Goal: Task Accomplishment & Management: Use online tool/utility

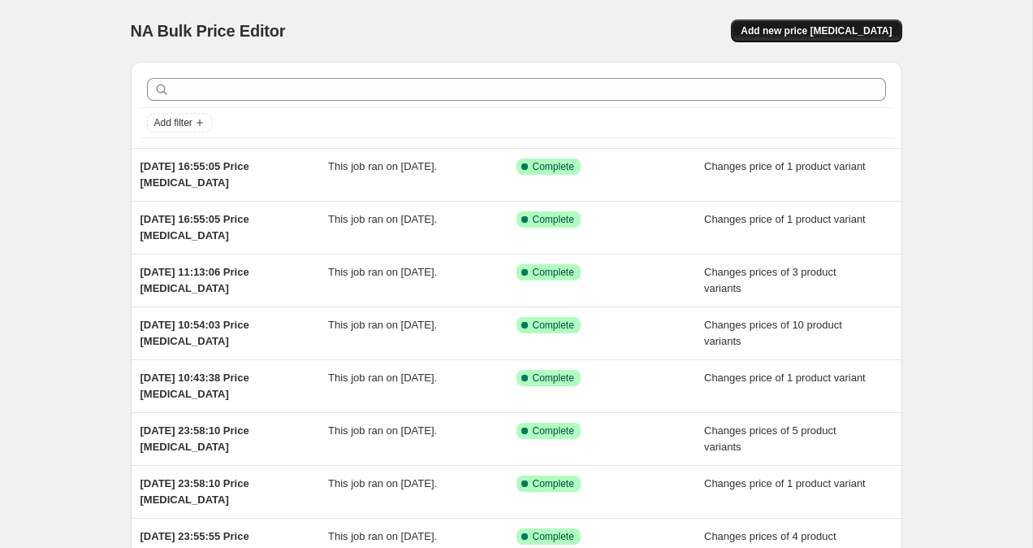
click at [853, 31] on span "Add new price [MEDICAL_DATA]" at bounding box center [816, 30] width 151 height 13
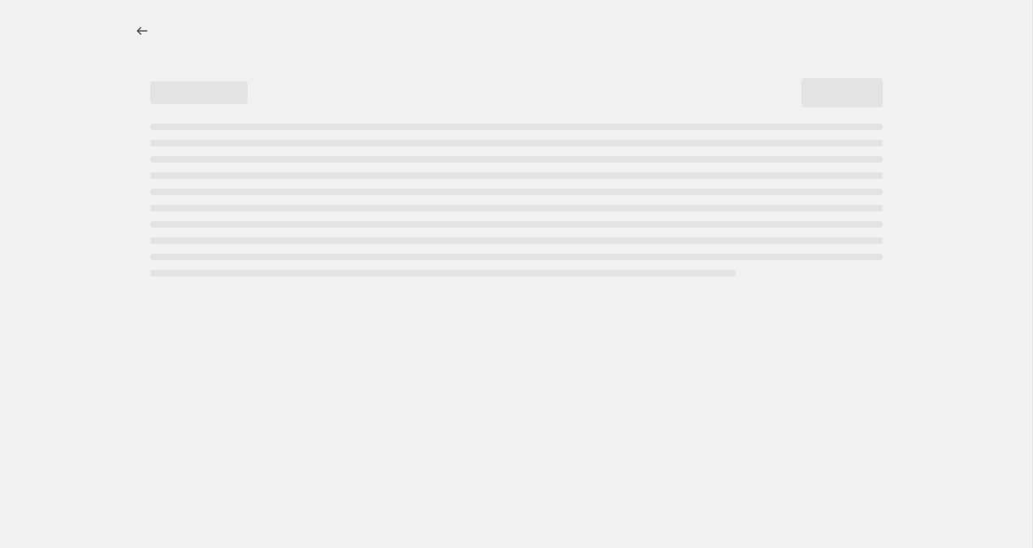
select select "percentage"
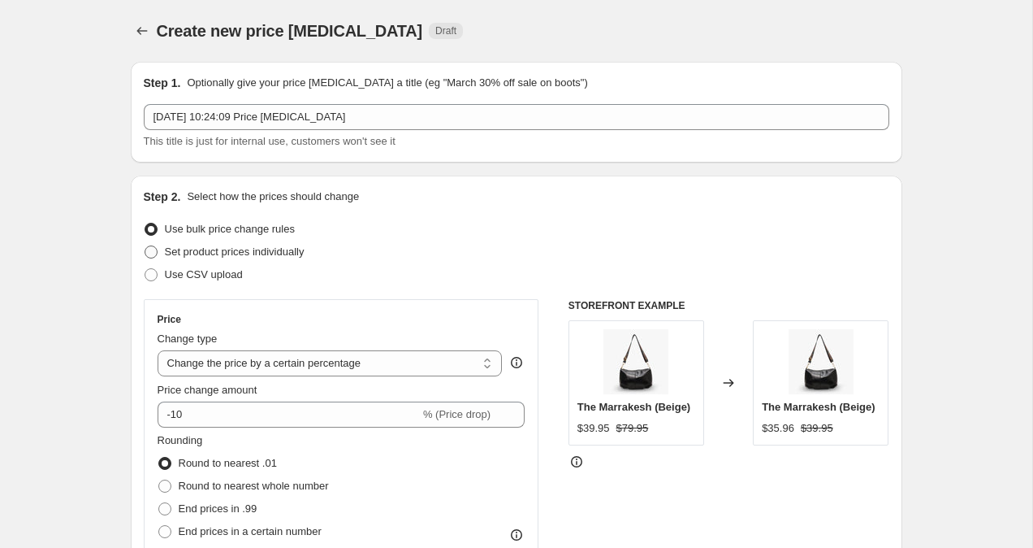
click at [153, 258] on span at bounding box center [151, 251] width 13 height 13
click at [145, 246] on input "Set product prices individually" at bounding box center [145, 245] width 1 height 1
radio input "true"
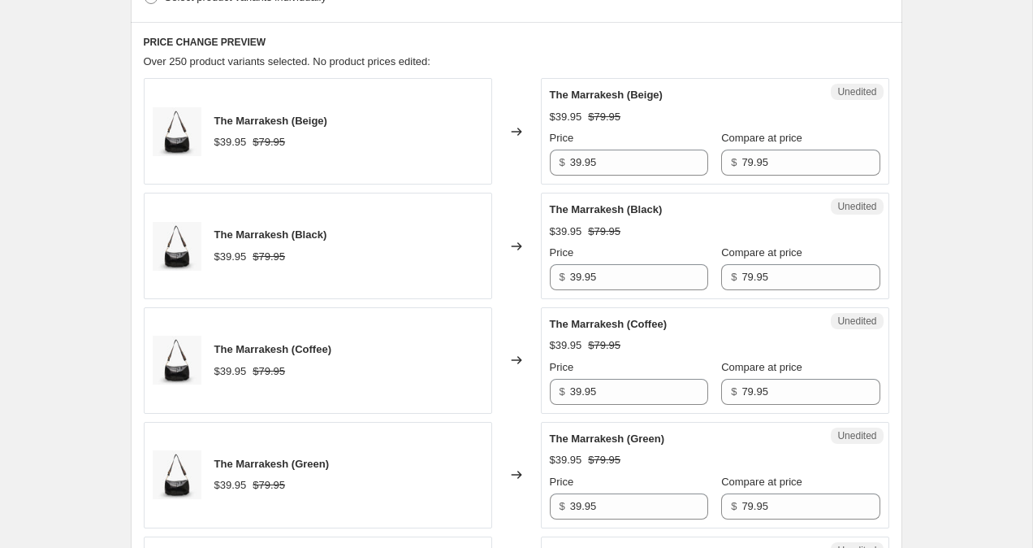
scroll to position [378, 0]
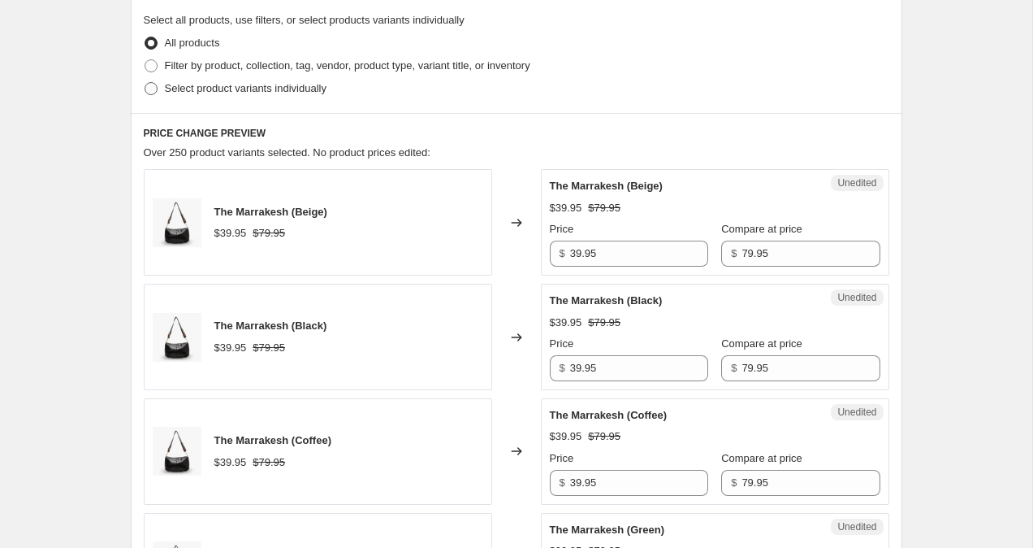
click at [151, 99] on label "Select product variants individually" at bounding box center [235, 88] width 183 height 23
click at [145, 83] on input "Select product variants individually" at bounding box center [145, 82] width 1 height 1
radio input "true"
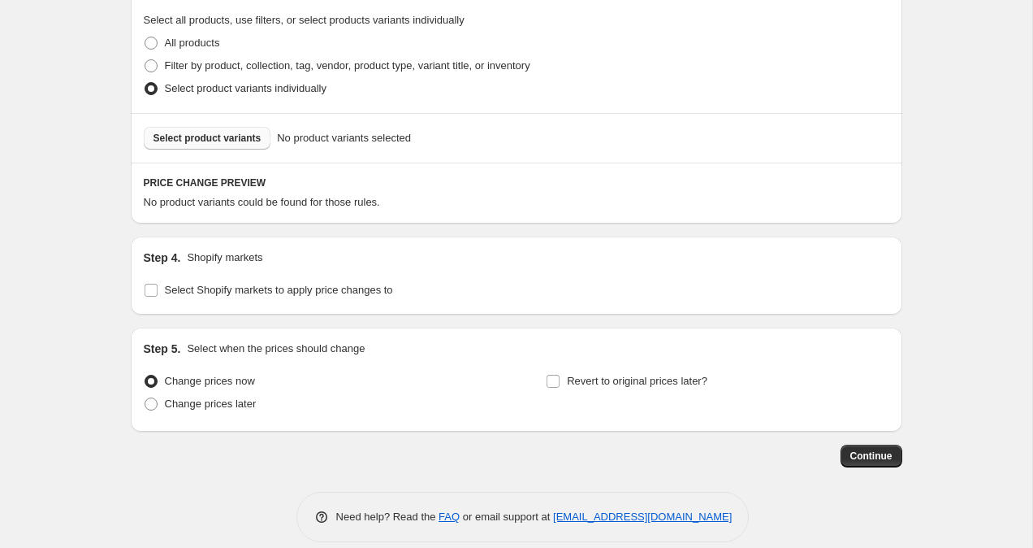
click at [209, 136] on span "Select product variants" at bounding box center [208, 138] width 108 height 13
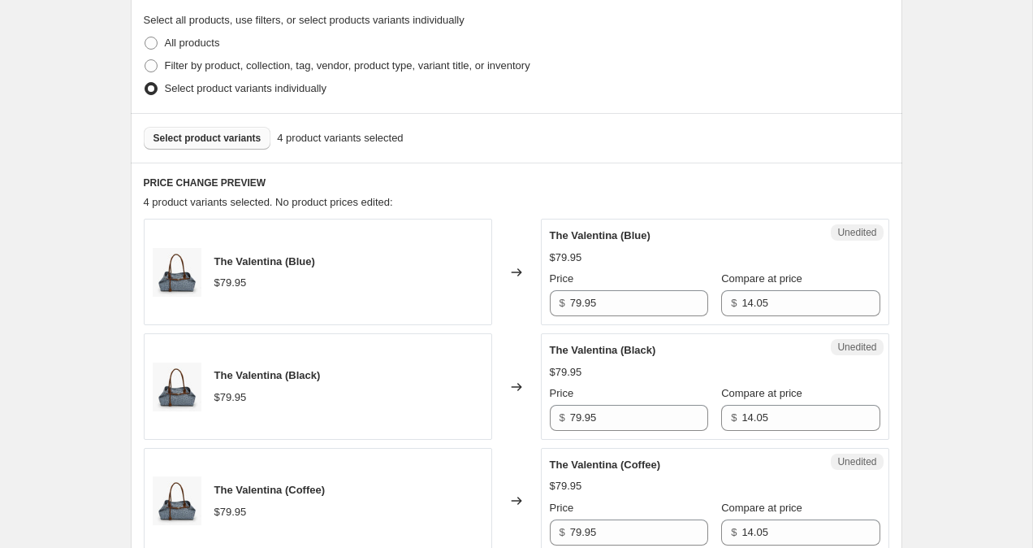
scroll to position [890, 0]
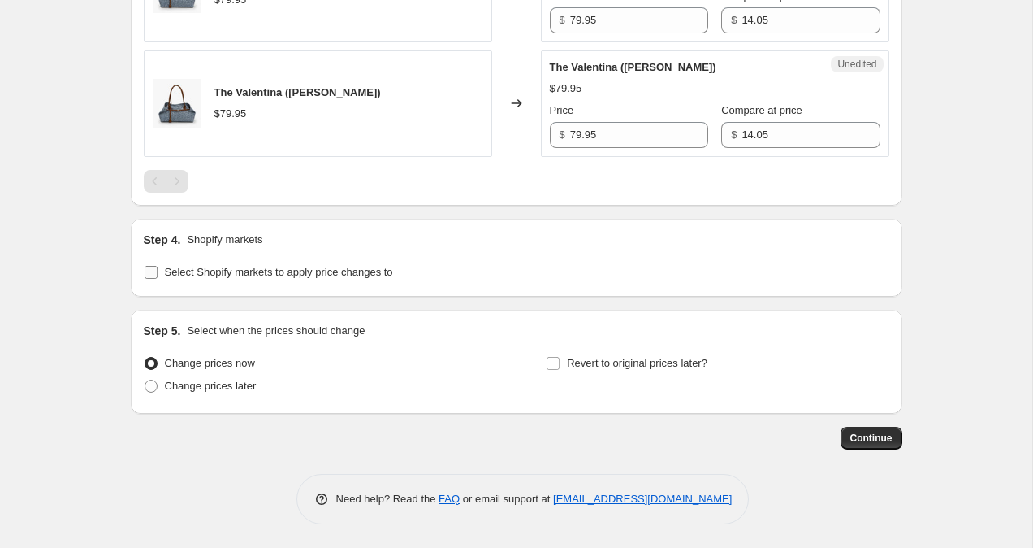
click at [151, 269] on input "Select Shopify markets to apply price changes to" at bounding box center [151, 272] width 13 height 13
checkbox input "true"
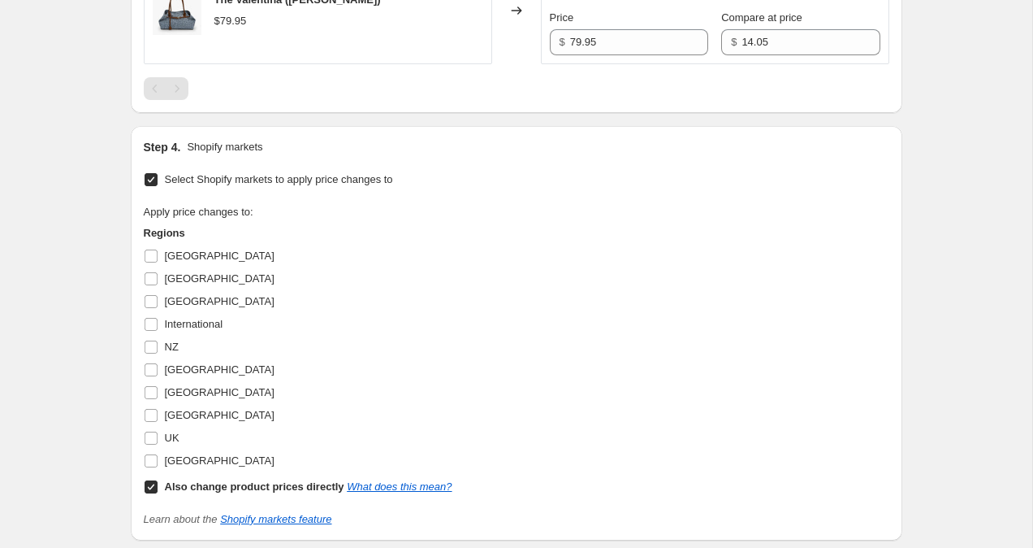
scroll to position [1001, 0]
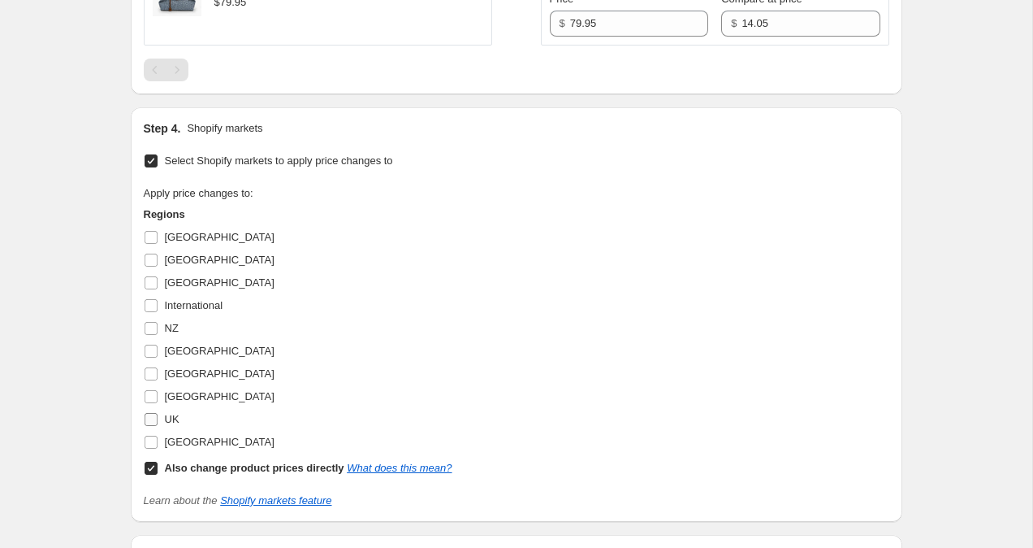
click at [153, 421] on input "UK" at bounding box center [151, 419] width 13 height 13
checkbox input "true"
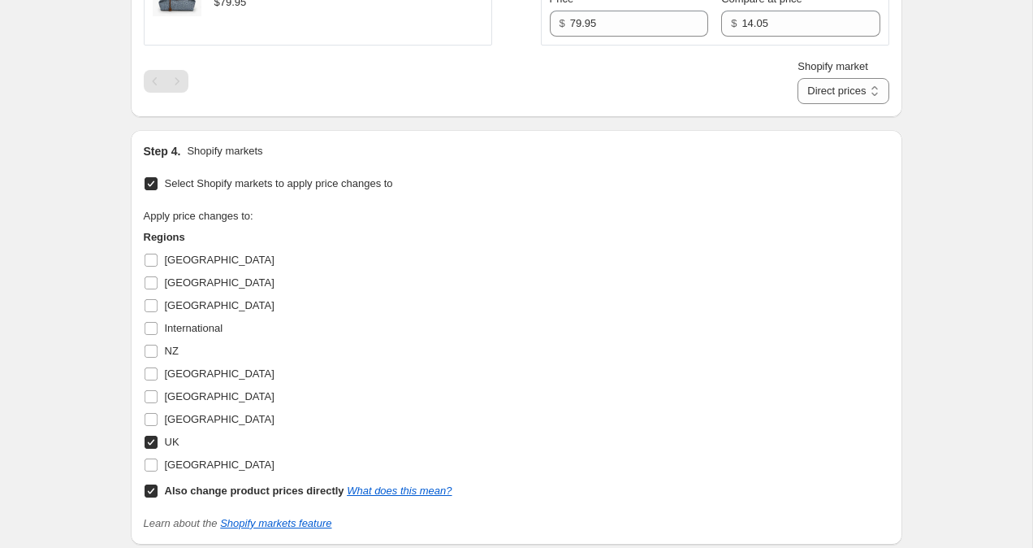
click at [153, 489] on input "Also change product prices directly What does this mean?" at bounding box center [151, 490] width 13 height 13
checkbox input "false"
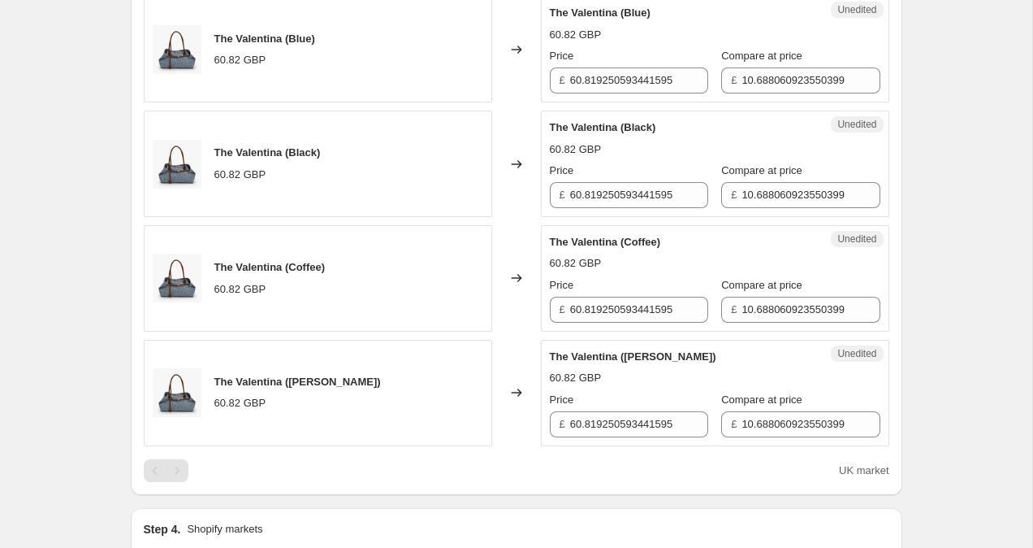
scroll to position [622, 0]
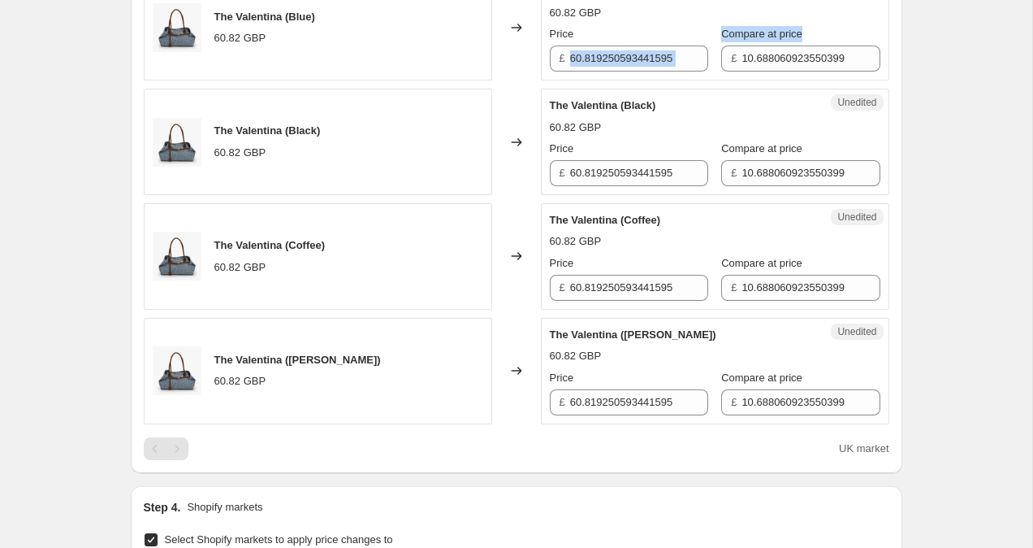
drag, startPoint x: 570, startPoint y: 65, endPoint x: 716, endPoint y: 73, distance: 145.6
click at [716, 73] on div "Unedited The Valentina (Blue) 60.82 GBP Price £ 60.819250593441595 Compare at p…" at bounding box center [715, 27] width 349 height 106
click at [684, 59] on input "60.819250593441595" at bounding box center [639, 58] width 138 height 26
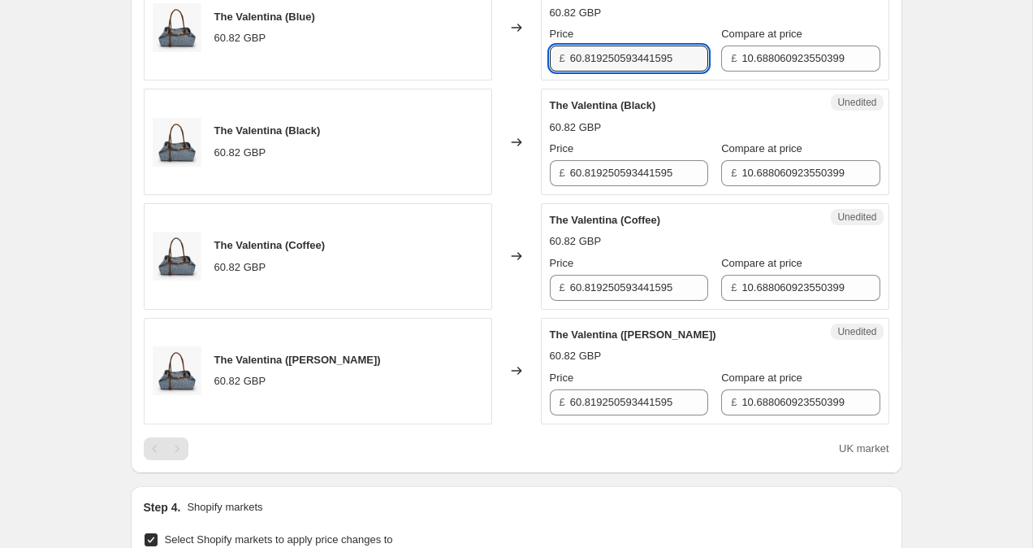
drag, startPoint x: 682, startPoint y: 58, endPoint x: 556, endPoint y: 58, distance: 125.9
click at [556, 58] on div "£ 60.819250593441595" at bounding box center [629, 58] width 158 height 26
drag, startPoint x: 616, startPoint y: 60, endPoint x: 558, endPoint y: 60, distance: 57.7
click at [558, 60] on div "£ 59.95" at bounding box center [629, 58] width 158 height 26
click at [584, 63] on input "59.95" at bounding box center [639, 58] width 138 height 26
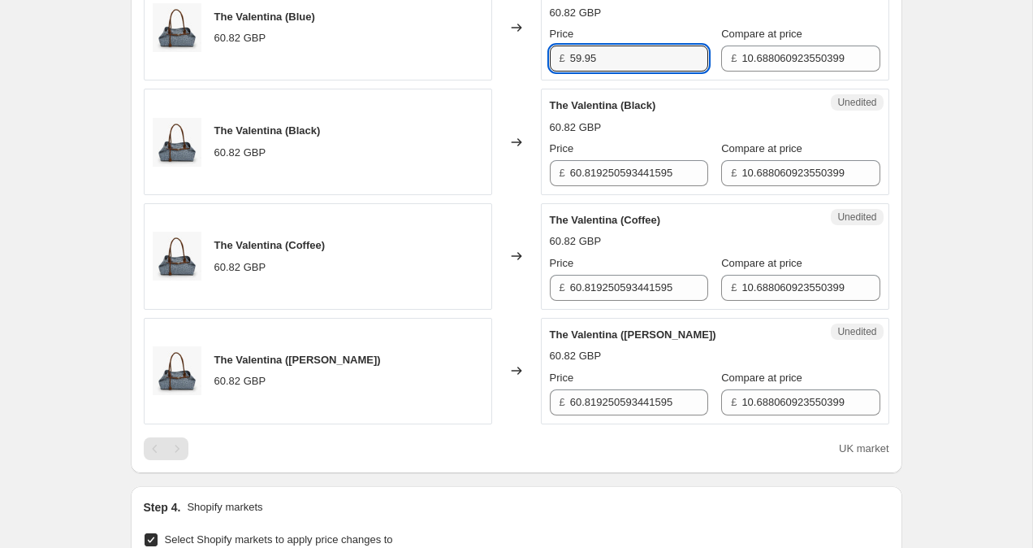
drag, startPoint x: 612, startPoint y: 61, endPoint x: 560, endPoint y: 61, distance: 52.0
click at [560, 61] on div "£ 59.95" at bounding box center [629, 58] width 158 height 26
click at [584, 56] on input "59.95" at bounding box center [639, 58] width 138 height 26
click at [579, 56] on input "59.95" at bounding box center [639, 58] width 138 height 26
drag, startPoint x: 621, startPoint y: 57, endPoint x: 519, endPoint y: 57, distance: 101.6
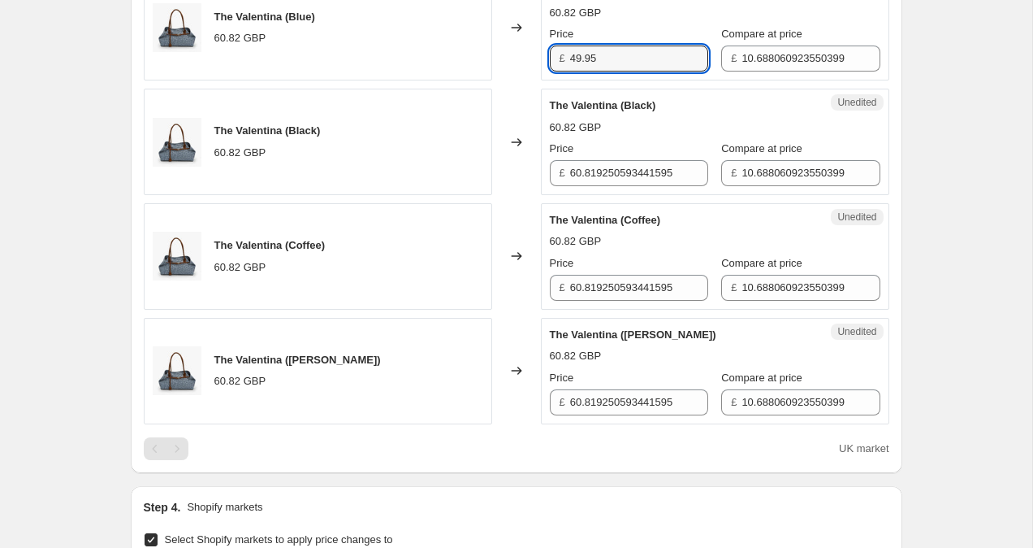
click at [522, 57] on div "The Valentina (Blue) 60.82 GBP Changed to Unedited The Valentina (Blue) 60.82 G…" at bounding box center [517, 27] width 746 height 106
type input "49.95"
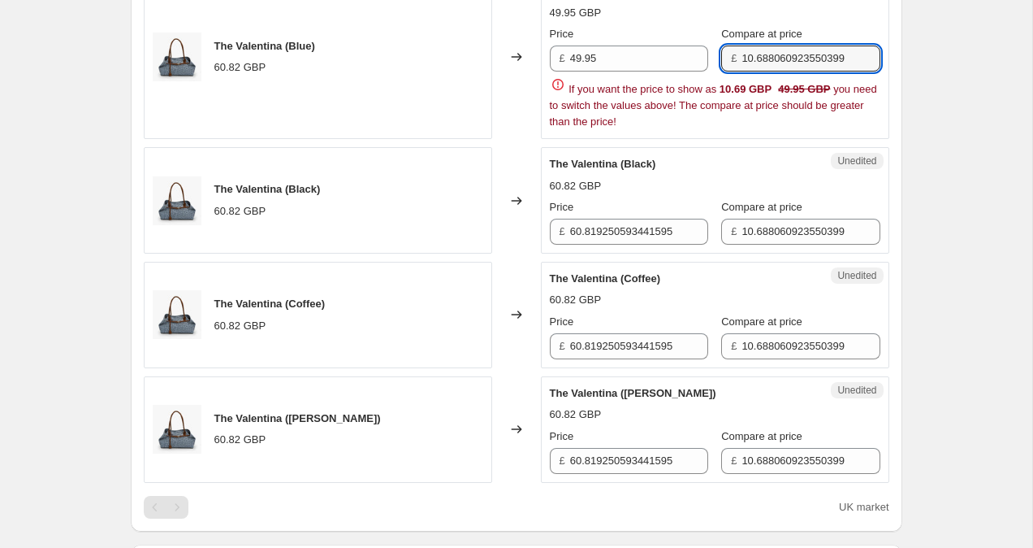
drag, startPoint x: 725, startPoint y: 58, endPoint x: 942, endPoint y: 91, distance: 219.3
click at [942, 91] on div "Create new price [MEDICAL_DATA]. This page is ready Create new price [MEDICAL_D…" at bounding box center [516, 294] width 1033 height 1833
paste input "49.95"
type input "49.95"
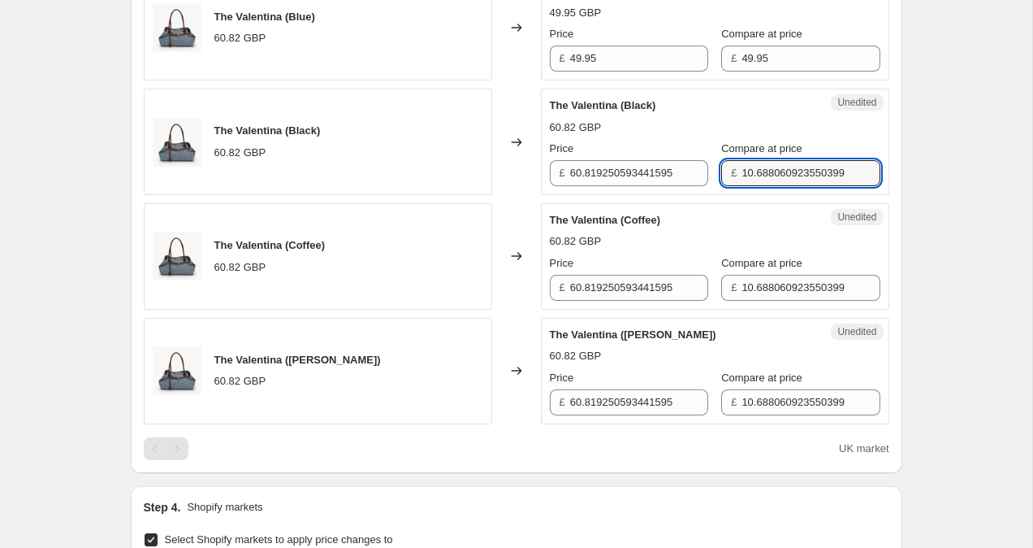
drag, startPoint x: 728, startPoint y: 231, endPoint x: 877, endPoint y: 233, distance: 149.5
click at [878, 234] on div "The Valentina (Blue) 60.82 GBP Changed to Success Edited The [PERSON_NAME] (Blu…" at bounding box center [517, 198] width 746 height 449
drag, startPoint x: 727, startPoint y: 174, endPoint x: 924, endPoint y: 189, distance: 197.2
click at [924, 189] on div "Create new price [MEDICAL_DATA]. This page is ready Create new price [MEDICAL_D…" at bounding box center [516, 265] width 1033 height 1774
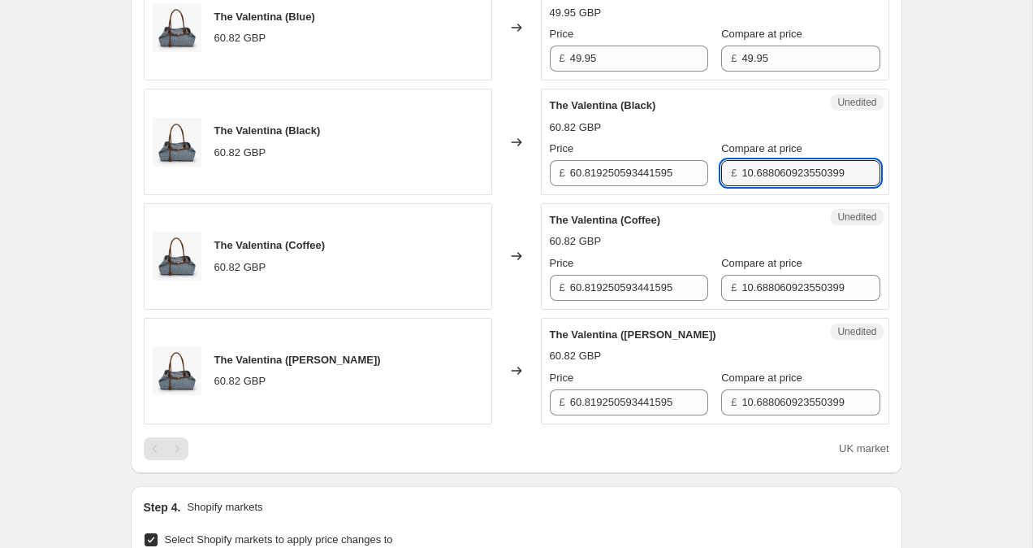
paste input "49.95"
type input "49.95"
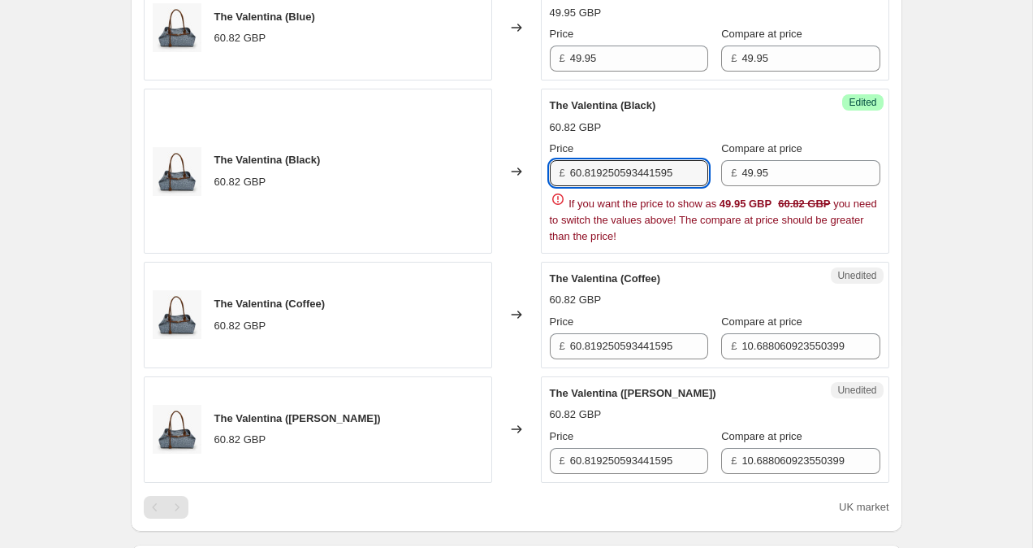
drag, startPoint x: 687, startPoint y: 171, endPoint x: 508, endPoint y: 160, distance: 179.9
click at [509, 161] on div "The Valentina (Black) 60.82 GBP Changed to Success Edited The [PERSON_NAME] (Bl…" at bounding box center [517, 171] width 746 height 165
paste input "49."
type input "49.95"
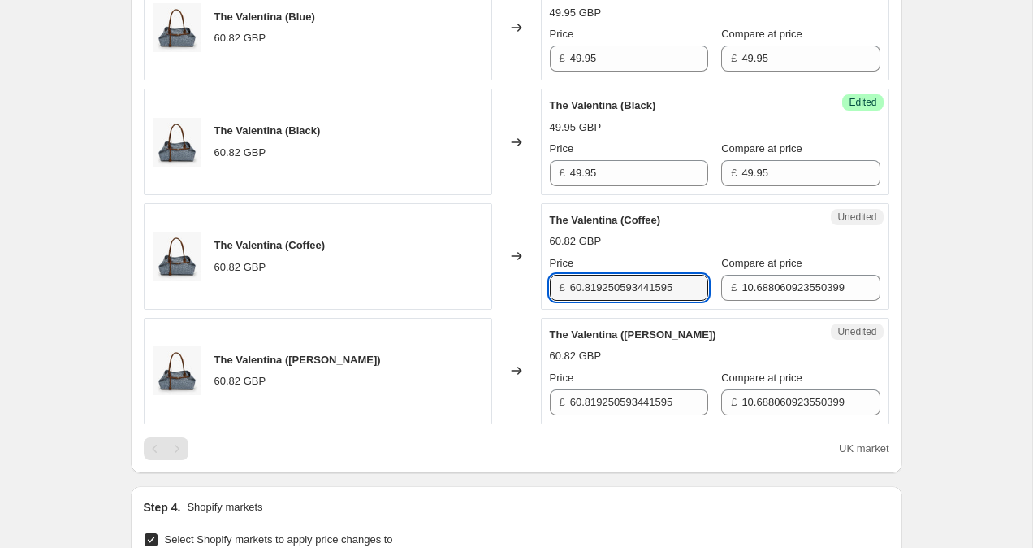
drag, startPoint x: 570, startPoint y: 344, endPoint x: 730, endPoint y: 342, distance: 160.1
click at [730, 342] on div "The Valentina (Blue) 60.82 GBP Changed to Success Edited The [PERSON_NAME] (Blu…" at bounding box center [517, 198] width 746 height 449
drag, startPoint x: 687, startPoint y: 288, endPoint x: 539, endPoint y: 285, distance: 148.7
click at [538, 285] on div "The Valentina (Coffee) 60.82 GBP Changed to Unedited The Valentina (Coffee) 60.…" at bounding box center [517, 256] width 746 height 106
paste input "49."
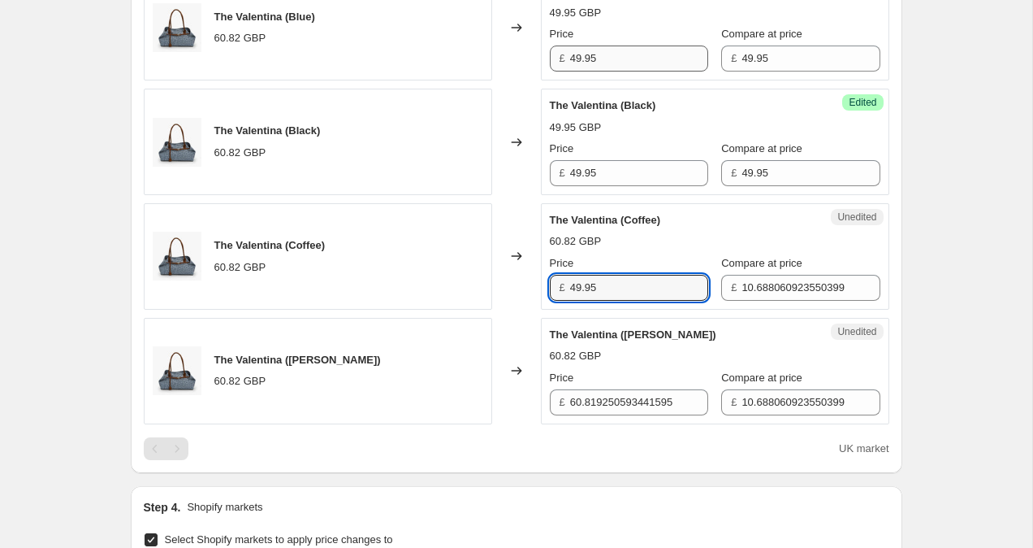
type input "49.95"
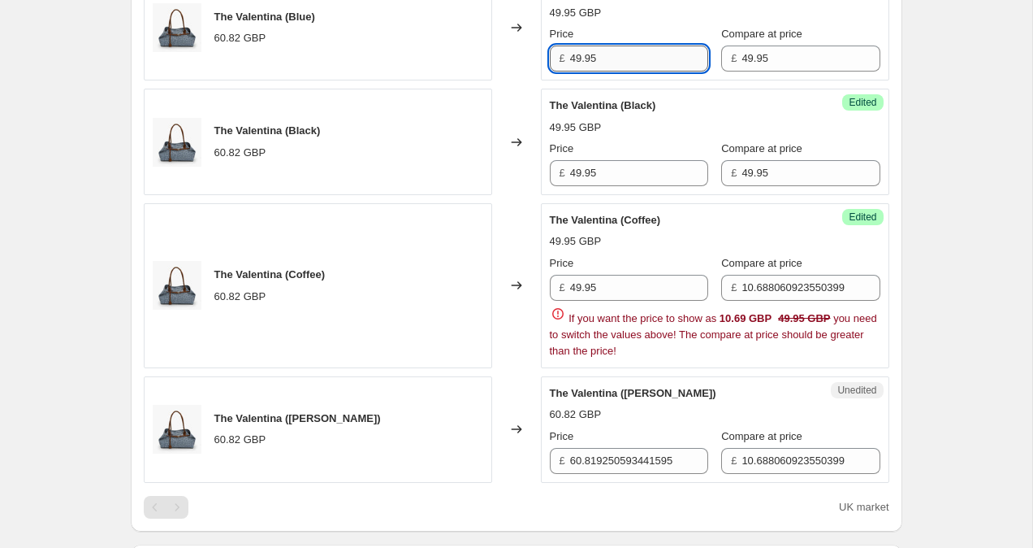
click at [576, 54] on input "49.95" at bounding box center [639, 58] width 138 height 26
type input "59.95"
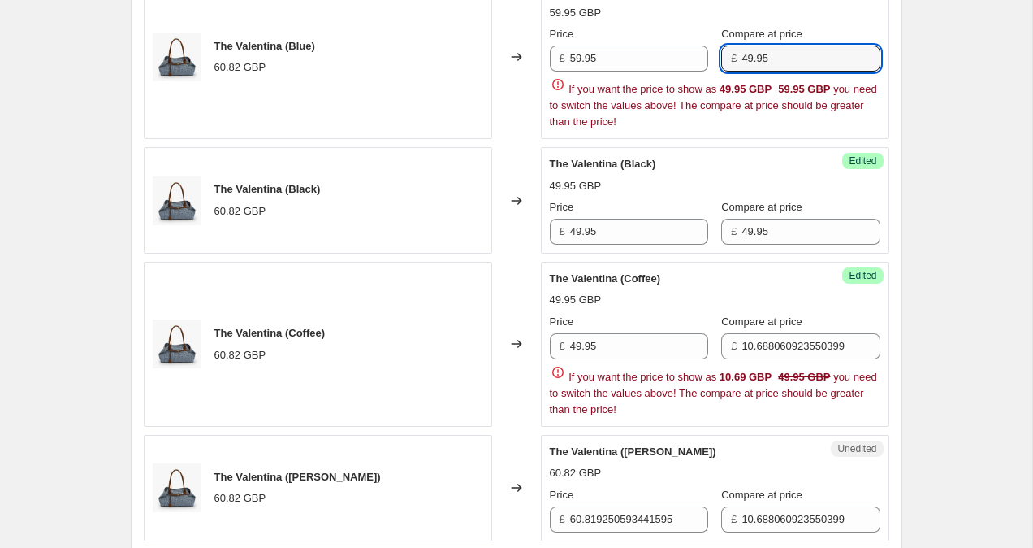
click at [736, 58] on div "£ 49.95" at bounding box center [800, 58] width 158 height 26
type input "59.95"
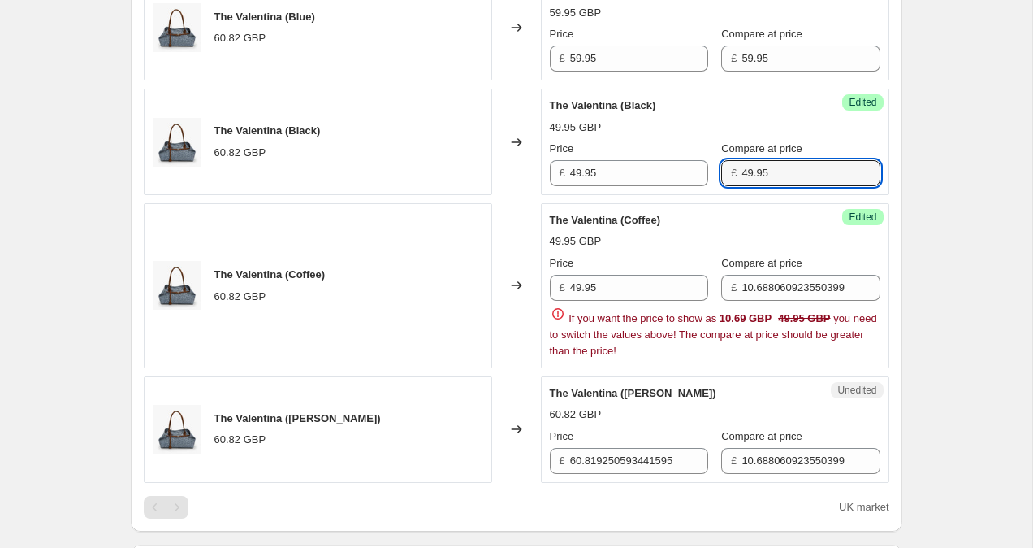
click at [736, 229] on div "The Valentina (Blue) 60.82 GBP Changed to Success Edited The [PERSON_NAME] (Blu…" at bounding box center [517, 228] width 746 height 508
type input "59.95"
click at [577, 176] on input "49.95" at bounding box center [639, 173] width 138 height 26
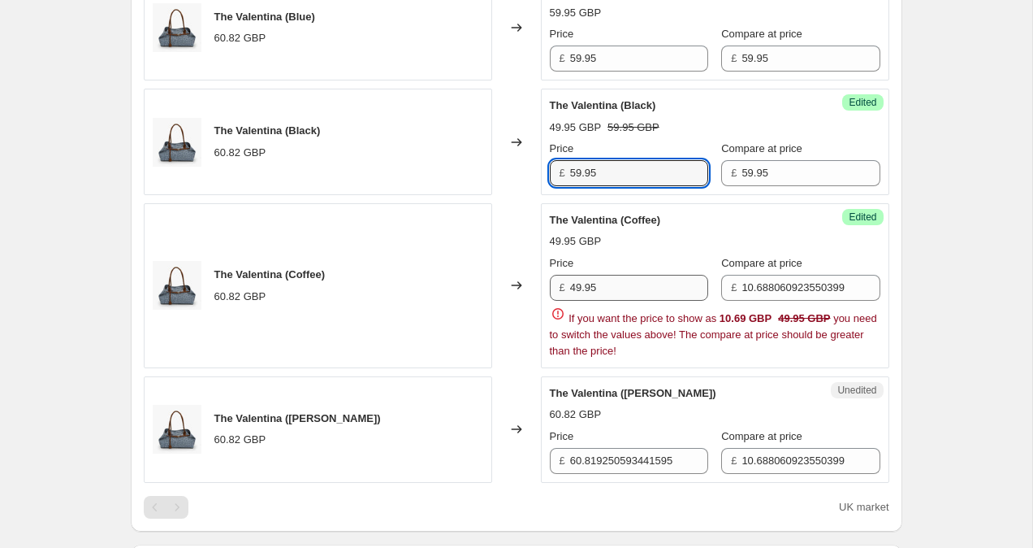
type input "59.95"
click at [578, 282] on input "49.95" at bounding box center [639, 288] width 138 height 26
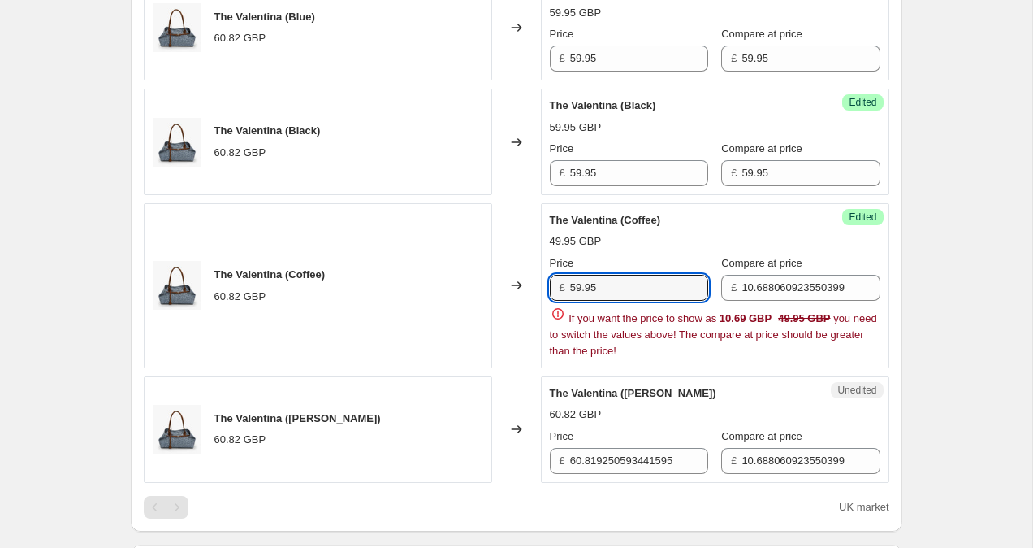
drag, startPoint x: 644, startPoint y: 286, endPoint x: 532, endPoint y: 286, distance: 112.1
click at [532, 286] on div "The Valentina (Coffee) 60.82 GBP Changed to Success Edited The [PERSON_NAME] (C…" at bounding box center [517, 285] width 746 height 165
type input "59.95"
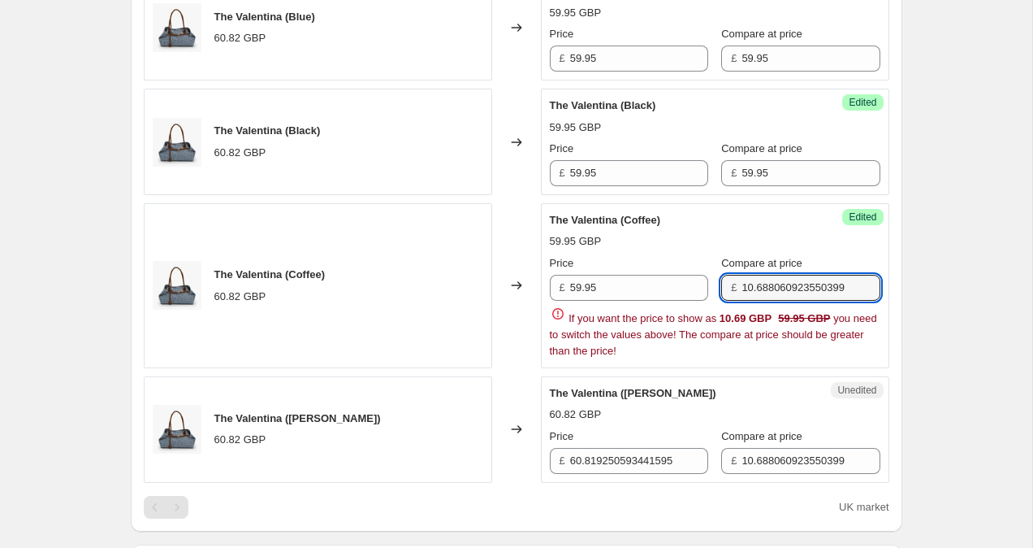
drag, startPoint x: 744, startPoint y: 289, endPoint x: 922, endPoint y: 297, distance: 178.1
click at [922, 297] on div "Create new price [MEDICAL_DATA]. This page is ready Create new price [MEDICAL_D…" at bounding box center [516, 294] width 1033 height 1833
paste input "59.95"
type input "59.95"
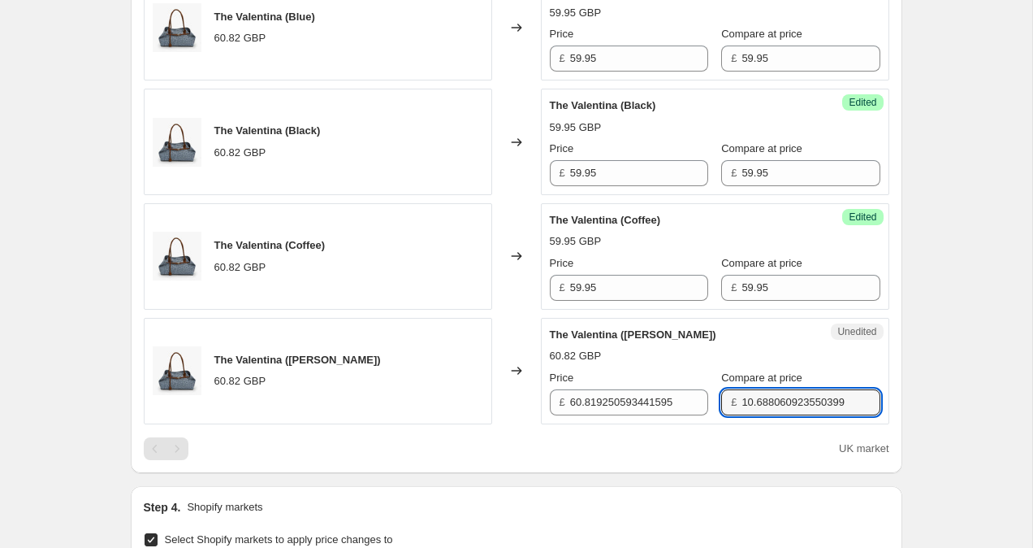
drag, startPoint x: 727, startPoint y: 461, endPoint x: 916, endPoint y: 454, distance: 188.6
click at [919, 454] on div "Create new price [MEDICAL_DATA]. This page is ready Create new price [MEDICAL_D…" at bounding box center [516, 265] width 811 height 1774
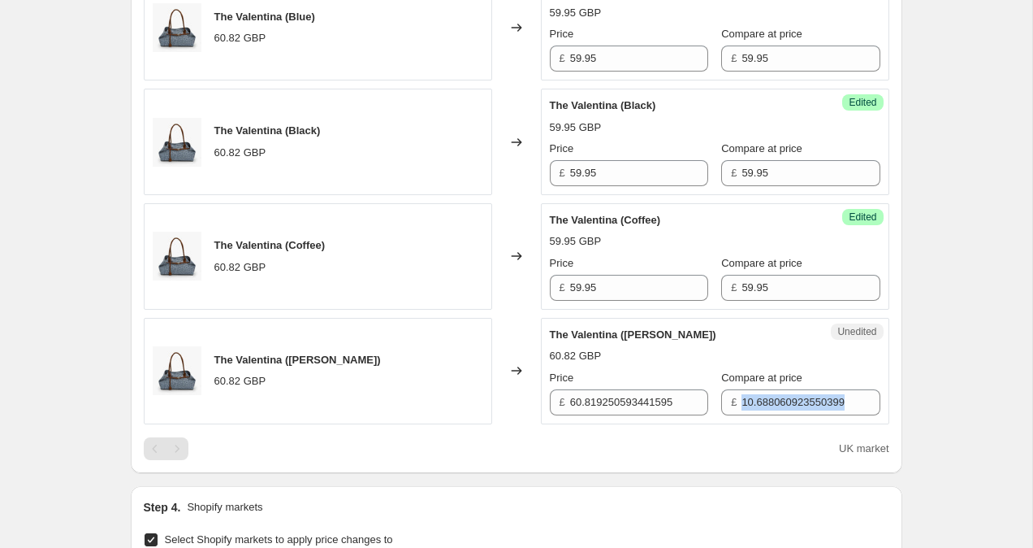
drag, startPoint x: 725, startPoint y: 399, endPoint x: 882, endPoint y: 401, distance: 156.8
click at [882, 401] on div "Unedited The Valentina ([PERSON_NAME]) 60.82 GBP Price £ 60.819250593441595 Com…" at bounding box center [715, 371] width 349 height 106
click at [836, 405] on input "10.688060923550399" at bounding box center [811, 402] width 138 height 26
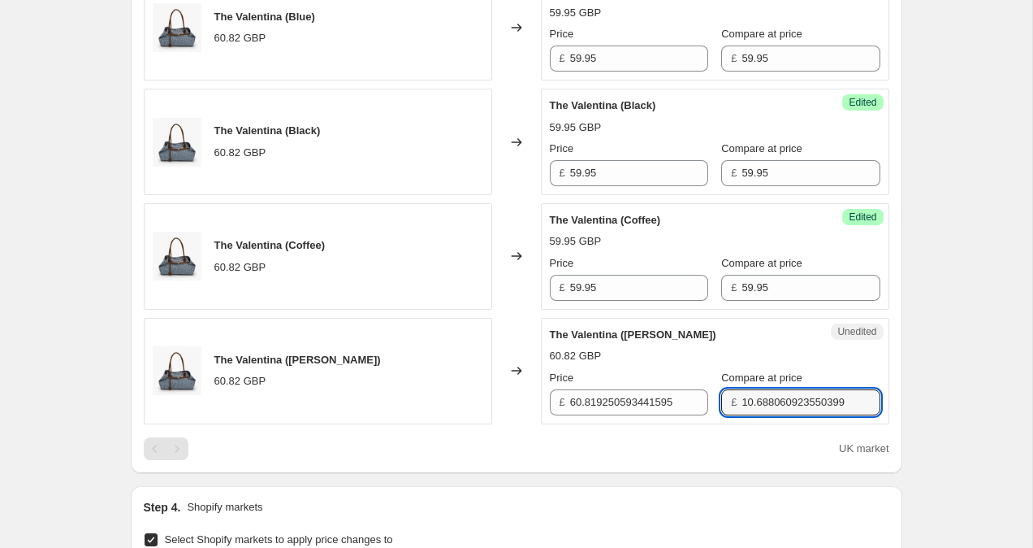
drag, startPoint x: 840, startPoint y: 399, endPoint x: 704, endPoint y: 399, distance: 135.7
click at [721, 399] on div "£ 10.688060923550399" at bounding box center [800, 402] width 158 height 26
paste input "59.95"
type input "59.95"
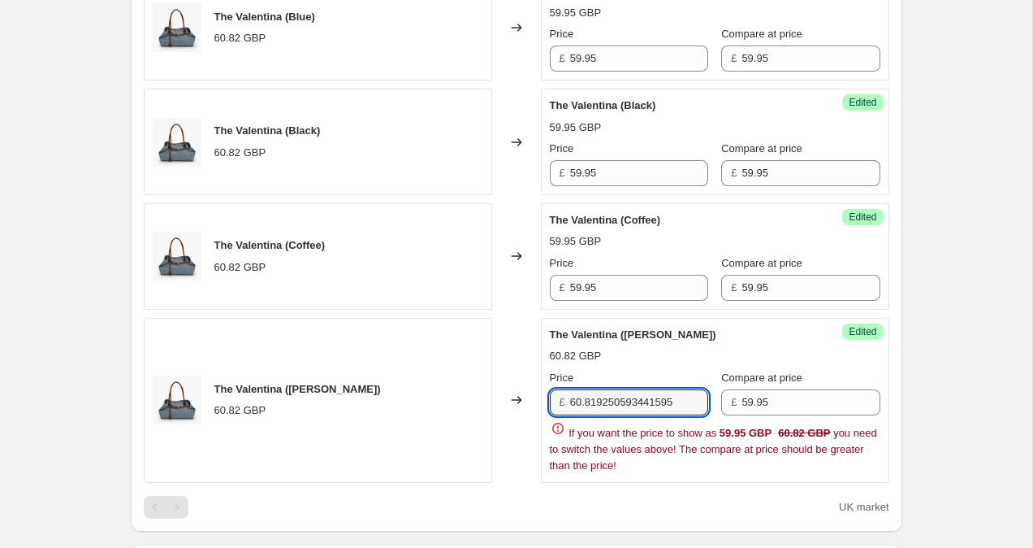
drag, startPoint x: 682, startPoint y: 402, endPoint x: 547, endPoint y: 399, distance: 135.7
click at [547, 399] on div "Success Edited The [PERSON_NAME] ([PERSON_NAME]) 60.82 GBP Price £ 60.819250593…" at bounding box center [715, 400] width 349 height 165
paste input "59."
type input "59.95"
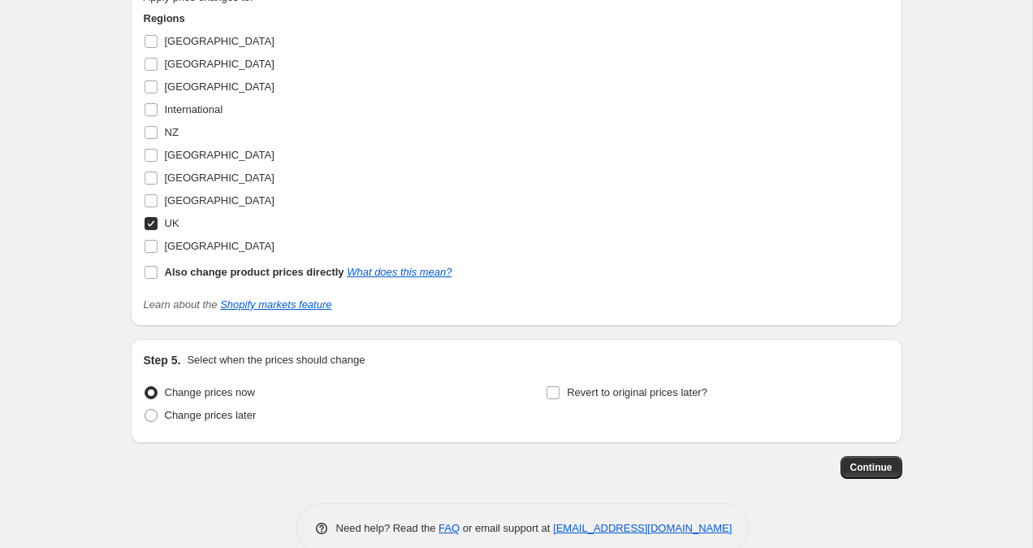
scroll to position [1227, 0]
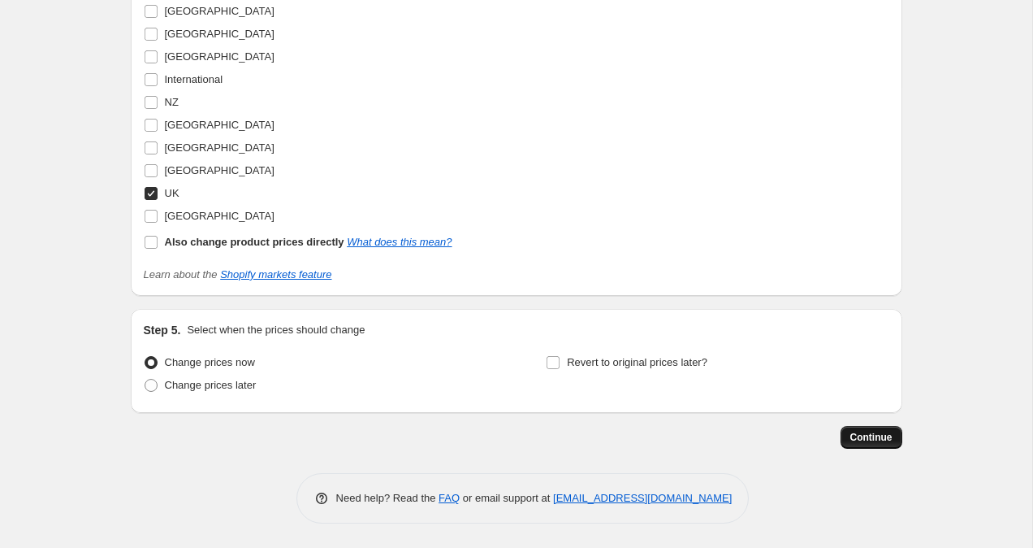
click at [873, 434] on span "Continue" at bounding box center [872, 437] width 42 height 13
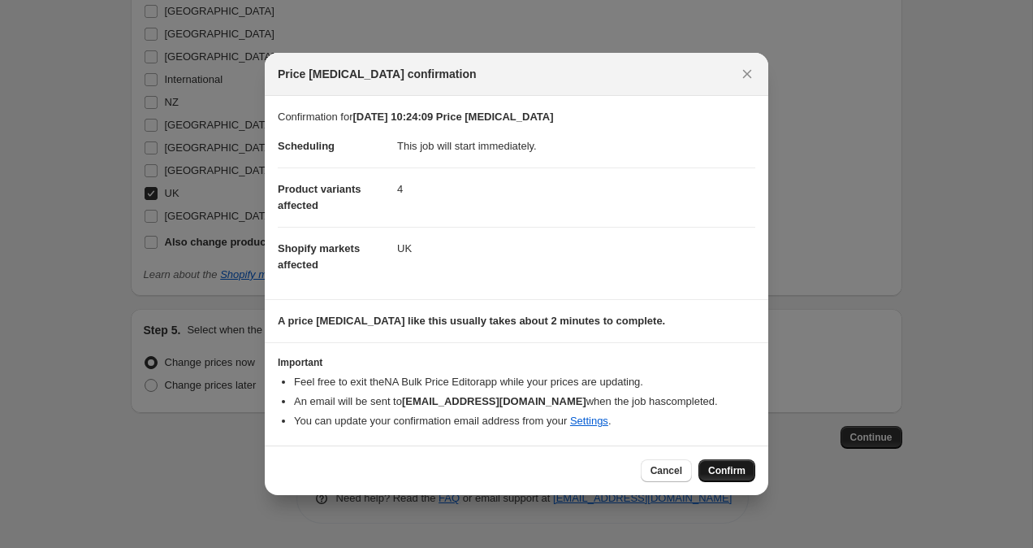
click at [733, 472] on span "Confirm" at bounding box center [726, 470] width 37 height 13
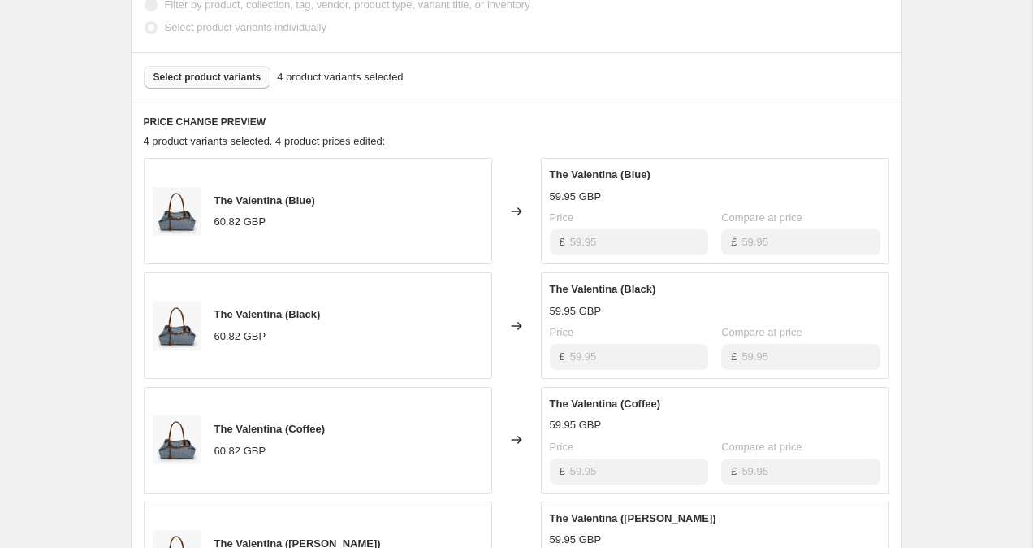
scroll to position [433, 0]
